Goal: Task Accomplishment & Management: Manage account settings

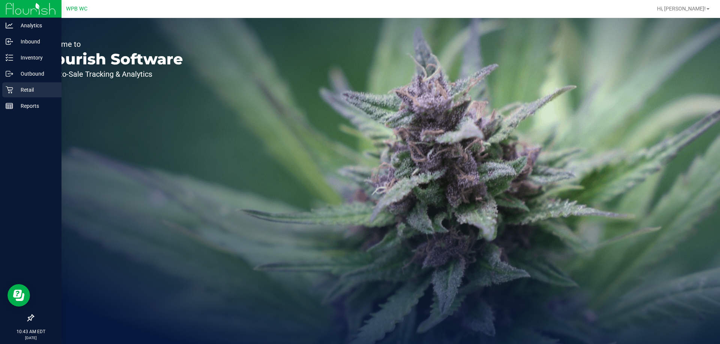
click at [19, 96] on div "Retail" at bounding box center [31, 89] width 59 height 15
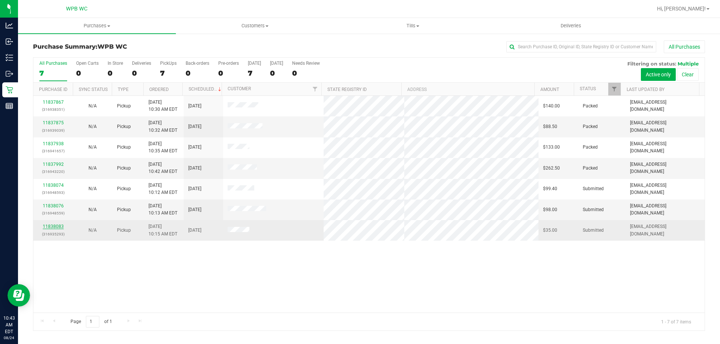
click at [56, 226] on link "11838083" at bounding box center [53, 226] width 21 height 5
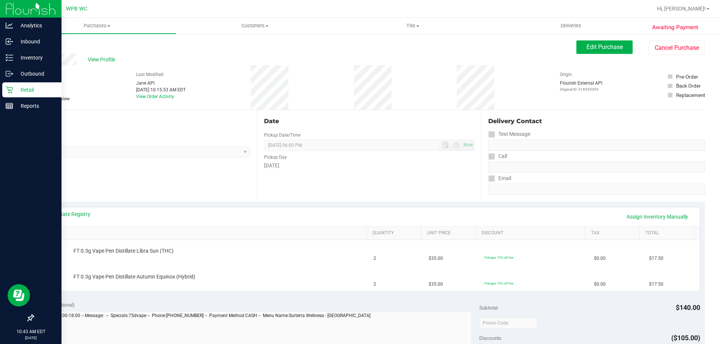
click at [12, 84] on div "Retail" at bounding box center [31, 89] width 59 height 15
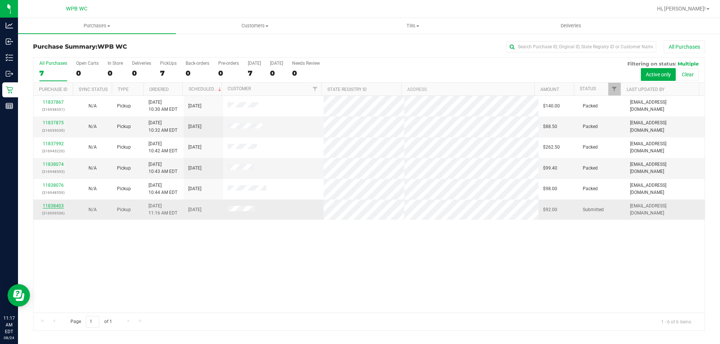
click at [53, 207] on link "11838403" at bounding box center [53, 206] width 21 height 5
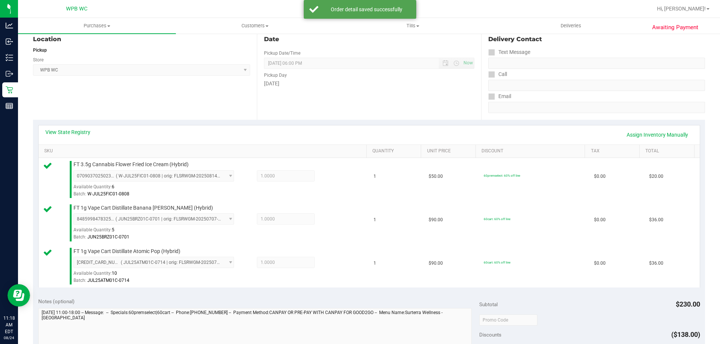
scroll to position [262, 0]
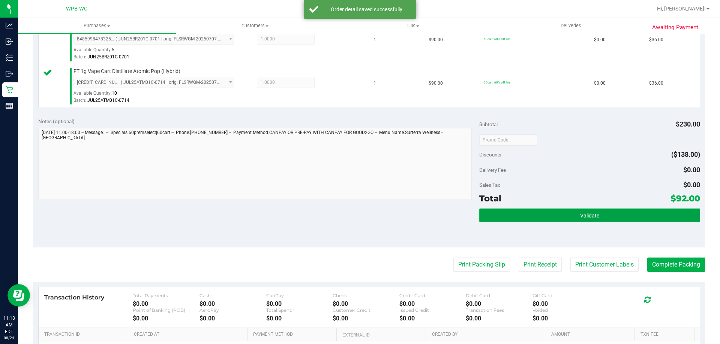
click at [533, 211] on button "Validate" at bounding box center [589, 215] width 220 height 13
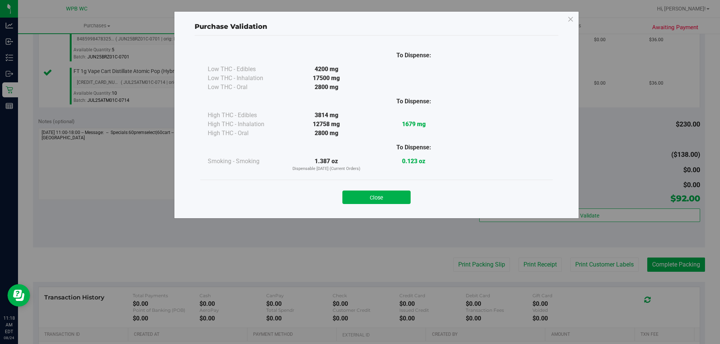
drag, startPoint x: 384, startPoint y: 202, endPoint x: 445, endPoint y: 229, distance: 66.9
click at [385, 202] on button "Close" at bounding box center [376, 197] width 68 height 13
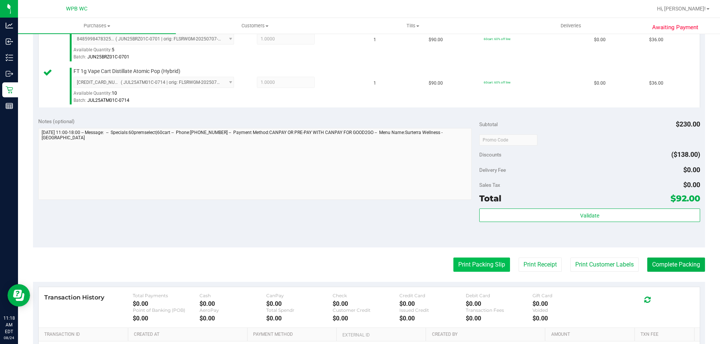
click at [460, 261] on button "Print Packing Slip" at bounding box center [481, 265] width 57 height 14
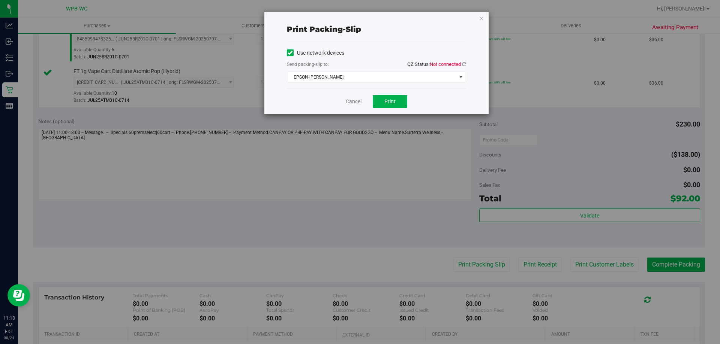
drag, startPoint x: 383, startPoint y: 95, endPoint x: 496, endPoint y: 57, distance: 119.2
click at [462, 63] on div "Print packing-slip Use network devices Send packing-slip to: QZ Status: Not con…" at bounding box center [376, 63] width 224 height 102
click at [462, 63] on icon at bounding box center [464, 64] width 4 height 5
click at [378, 101] on button "Print" at bounding box center [390, 101] width 34 height 13
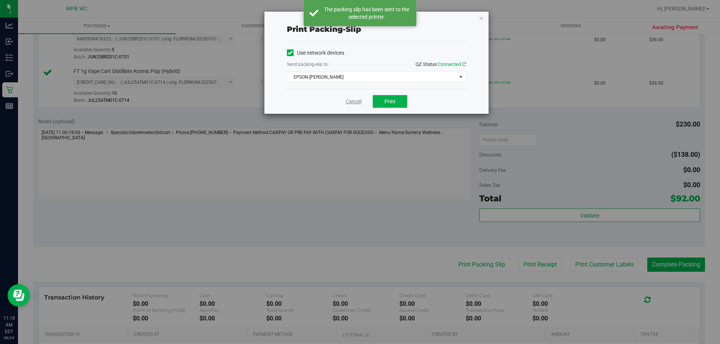
drag, startPoint x: 356, startPoint y: 102, endPoint x: 507, endPoint y: 152, distance: 159.2
click at [355, 102] on link "Cancel" at bounding box center [354, 102] width 16 height 8
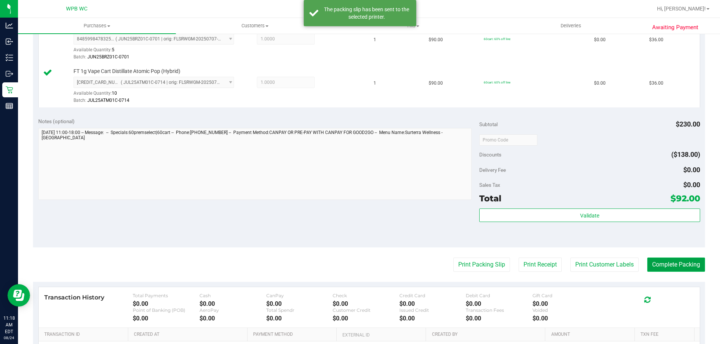
click at [686, 260] on button "Complete Packing" at bounding box center [676, 265] width 58 height 14
